Goal: Information Seeking & Learning: Learn about a topic

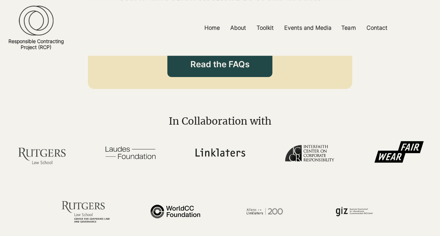
scroll to position [1541, 0]
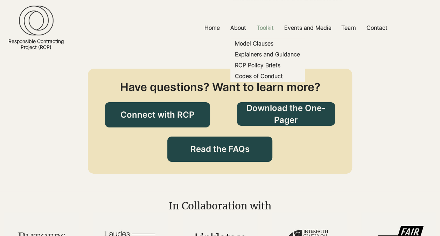
click at [263, 27] on p "Toolkit" at bounding box center [265, 28] width 24 height 16
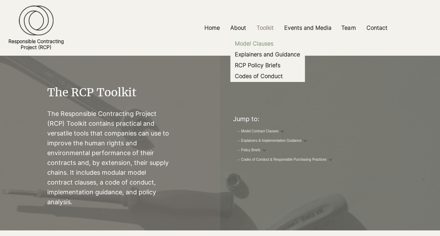
click at [256, 44] on p "Model Clauses" at bounding box center [254, 43] width 44 height 11
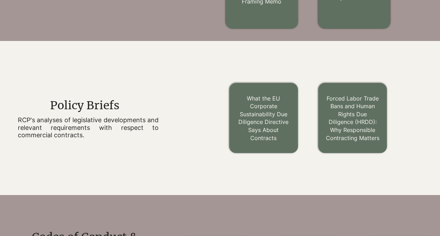
scroll to position [461, 0]
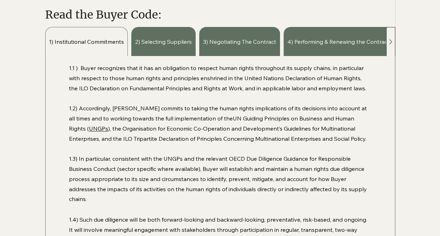
scroll to position [455, 0]
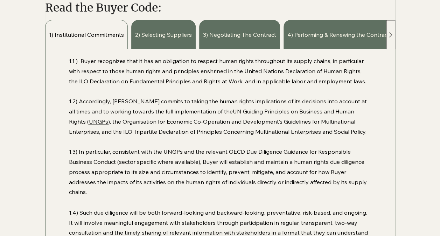
click at [391, 41] on div at bounding box center [390, 34] width 9 height 29
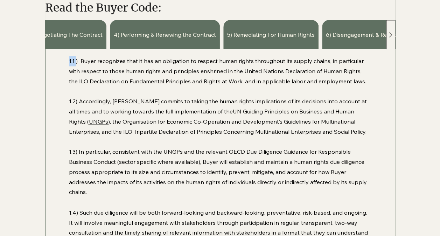
click at [391, 41] on div at bounding box center [390, 34] width 9 height 29
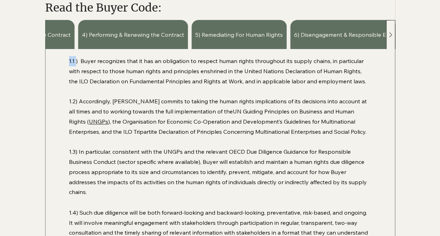
scroll to position [0, 206]
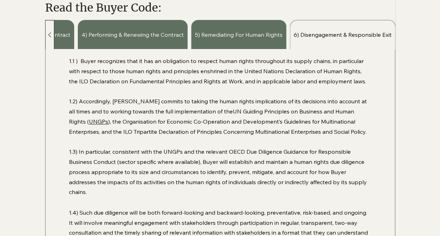
click at [391, 41] on div "6) Disengagement & Responsible Exit" at bounding box center [343, 34] width 106 height 29
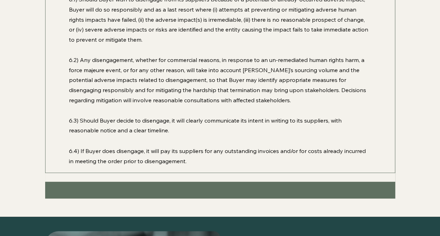
scroll to position [525, 0]
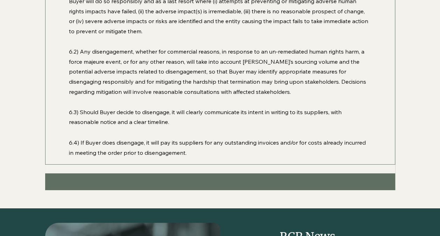
click at [185, 158] on p "6.4) If Buyer does disengage, it will pay its suppliers for any outstanding inv…" at bounding box center [220, 147] width 302 height 20
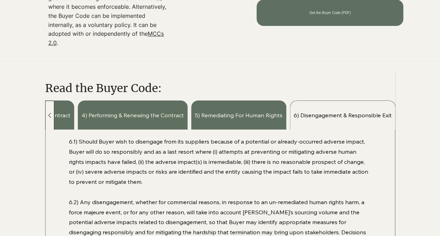
scroll to position [315, 0]
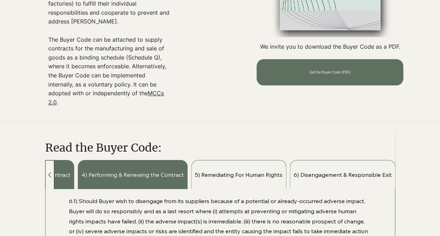
click at [239, 174] on span "5) Remediating For Human Rights" at bounding box center [239, 175] width 88 height 8
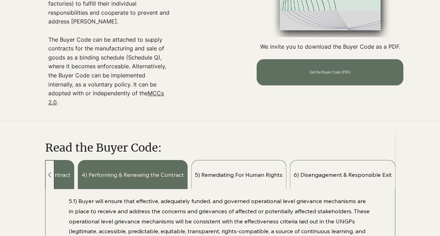
click at [330, 177] on span "6) Disengagement & Responsible Exit" at bounding box center [343, 175] width 98 height 8
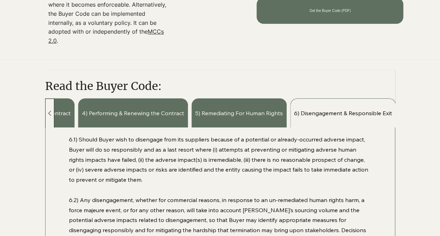
scroll to position [420, 0]
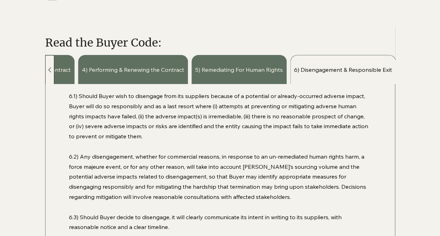
click at [212, 102] on p "6.1) Should Buyer wish to disengage from its suppliers because of a potential o…" at bounding box center [220, 116] width 302 height 50
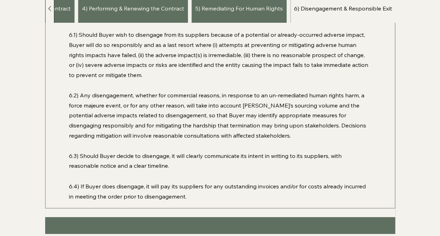
scroll to position [490, 0]
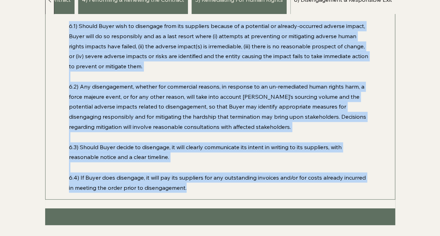
drag, startPoint x: 69, startPoint y: 29, endPoint x: 355, endPoint y: 188, distance: 326.8
click at [355, 188] on div "6.1) Should Buyer wish to disengage from its suppliers because of a potential o…" at bounding box center [220, 107] width 302 height 172
copy div "4.9) Loremi Dolor sita co adipiscin elit sed doeiusmod tempori ut l etdolorem a…"
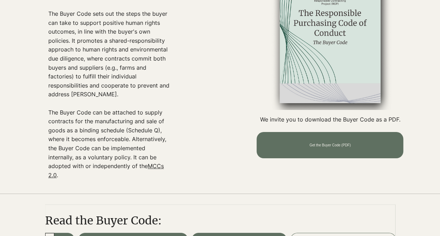
scroll to position [175, 0]
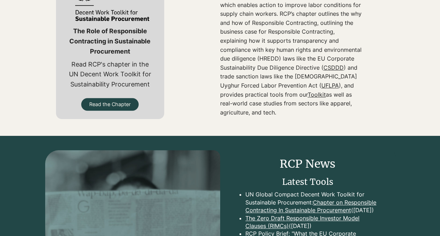
scroll to position [175, 0]
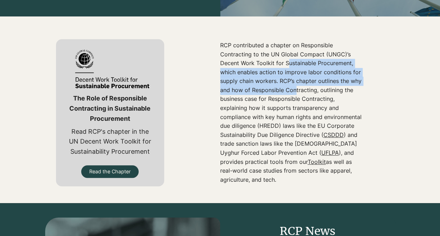
drag, startPoint x: 287, startPoint y: 69, endPoint x: 295, endPoint y: 97, distance: 28.9
click at [295, 97] on p "RCP contributed a chapter on Responsible Contracting to the UN Global Compact (…" at bounding box center [291, 113] width 143 height 144
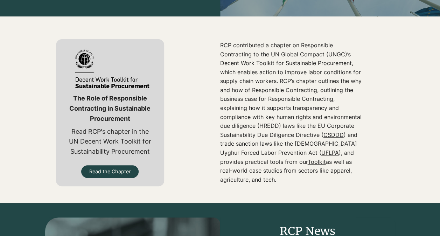
drag, startPoint x: 295, startPoint y: 97, endPoint x: 275, endPoint y: 105, distance: 22.0
click at [275, 105] on p "RCP contributed a chapter on Responsible Contracting to the UN Global Compact (…" at bounding box center [291, 113] width 143 height 144
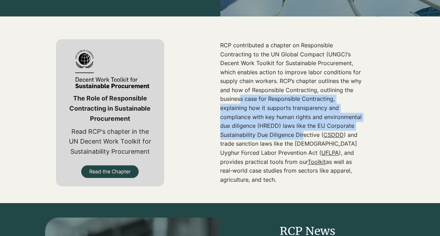
drag, startPoint x: 240, startPoint y: 106, endPoint x: 266, endPoint y: 139, distance: 41.8
click at [266, 139] on p "RCP contributed a chapter on Responsible Contracting to the UN Global Compact (…" at bounding box center [291, 113] width 143 height 144
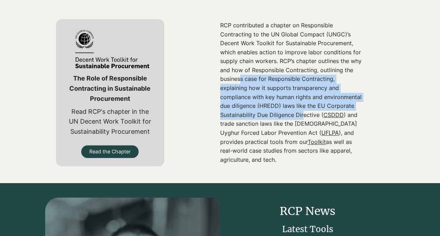
scroll to position [210, 0]
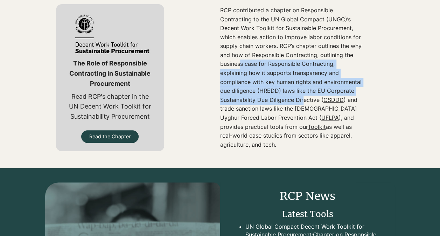
click at [326, 123] on link "Toolkit" at bounding box center [317, 126] width 18 height 7
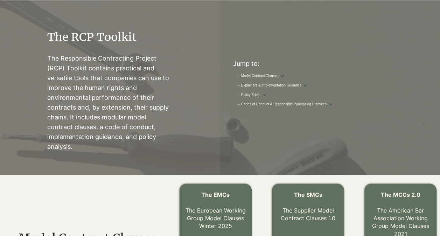
scroll to position [70, 0]
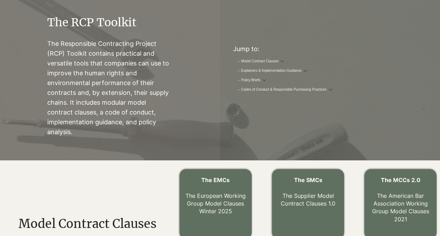
scroll to position [210, 0]
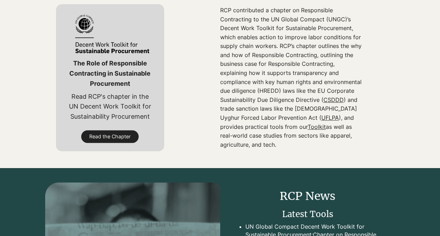
click at [126, 136] on span "Read the Chapter" at bounding box center [109, 136] width 41 height 7
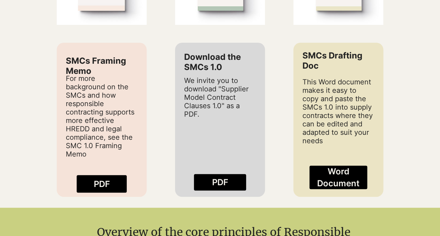
scroll to position [771, 0]
